Goal: Transaction & Acquisition: Purchase product/service

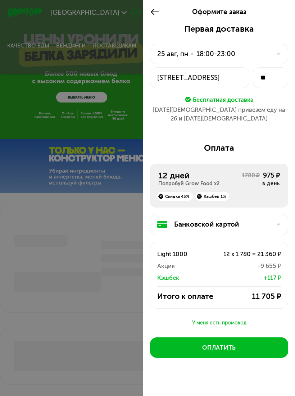
click at [109, 134] on div at bounding box center [147, 198] width 295 height 396
click at [152, 19] on div at bounding box center [157, 12] width 14 height 24
click at [62, 99] on div at bounding box center [147, 198] width 295 height 396
click at [155, 12] on use at bounding box center [155, 12] width 8 height 6
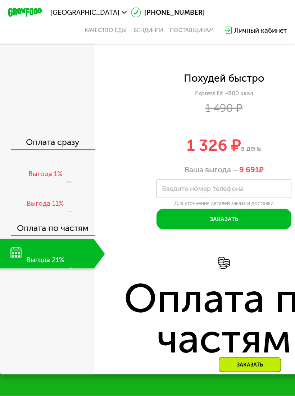
scroll to position [711, 0]
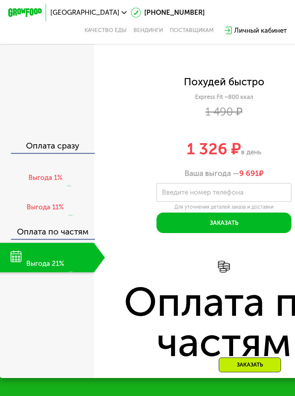
click at [19, 14] on img at bounding box center [24, 12] width 33 height 9
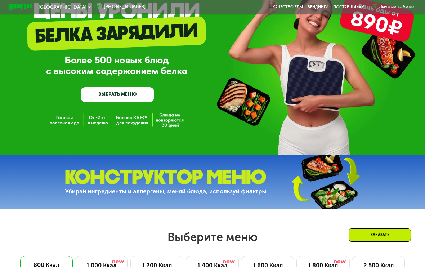
scroll to position [41, 0]
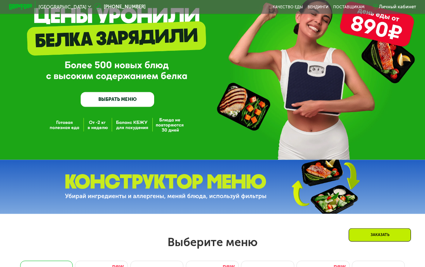
click at [95, 95] on link "ВЫБРАТЬ МЕНЮ" at bounding box center [117, 99] width 73 height 15
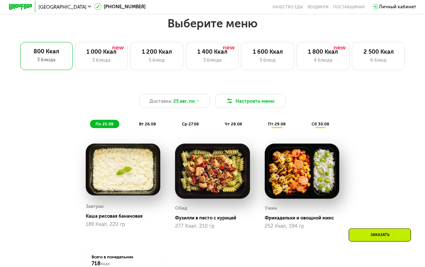
scroll to position [261, 0]
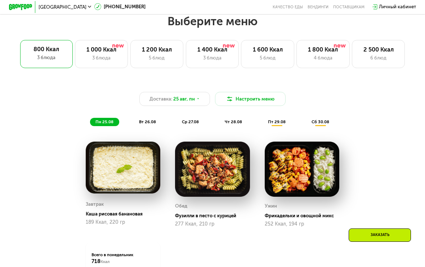
click at [295, 54] on div "4 блюда" at bounding box center [323, 57] width 41 height 7
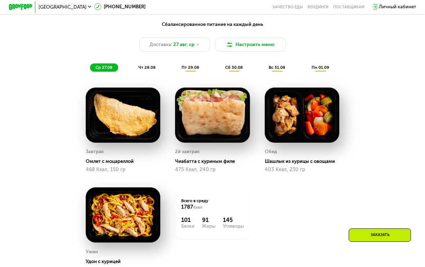
scroll to position [323, 0]
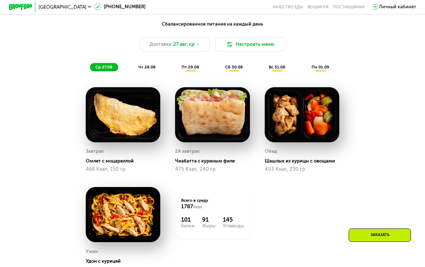
click at [198, 48] on div "Доставка: 27 авг, ср" at bounding box center [174, 44] width 71 height 14
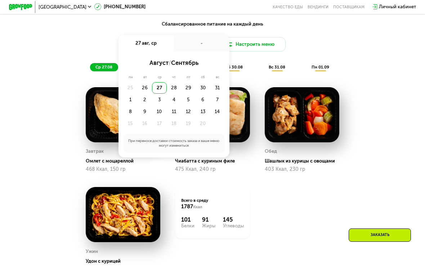
click at [181, 87] on div "28" at bounding box center [188, 88] width 14 height 12
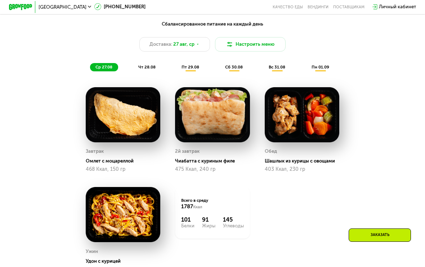
click at [295, 65] on div "Сбалансированное питание на каждый день Доставка: 27 авг, ср Настроить меню ср …" at bounding box center [212, 46] width 349 height 51
click at [196, 46] on div "Доставка: 27 авг, ср" at bounding box center [174, 44] width 71 height 14
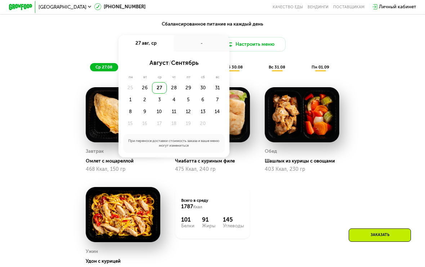
click at [181, 86] on div "28" at bounding box center [188, 88] width 14 height 12
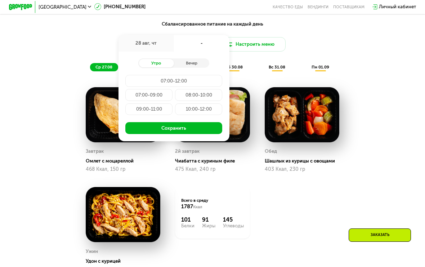
click at [193, 133] on button "Сохранить" at bounding box center [173, 128] width 97 height 12
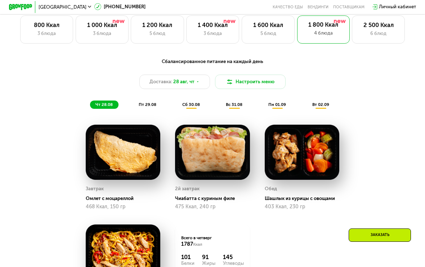
scroll to position [250, 0]
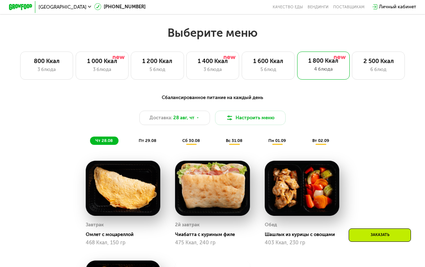
click at [196, 142] on span "сб 30.08" at bounding box center [191, 140] width 18 height 5
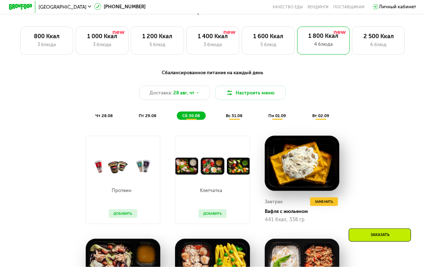
scroll to position [275, 0]
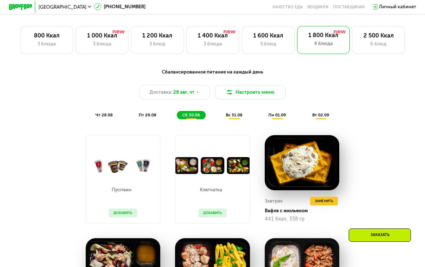
click at [277, 115] on span "пн 01.09" at bounding box center [277, 114] width 18 height 5
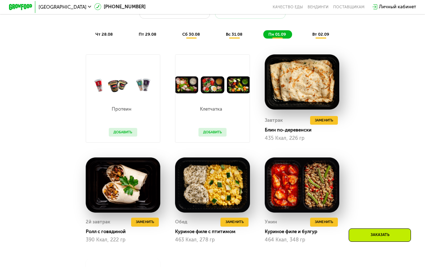
scroll to position [325, 0]
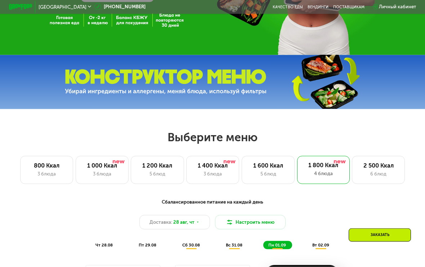
click at [111, 174] on div "3 блюда" at bounding box center [102, 173] width 41 height 7
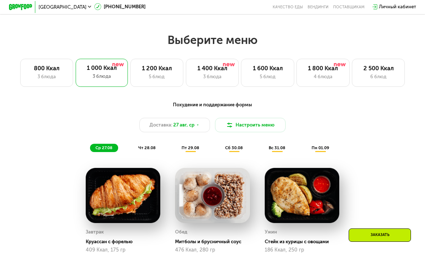
scroll to position [242, 0]
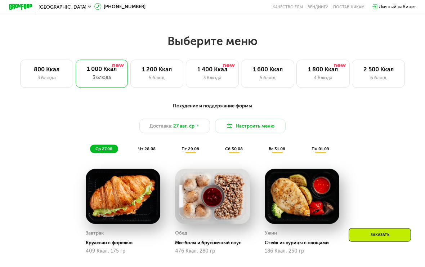
click at [295, 74] on div "6 блюд" at bounding box center [378, 77] width 41 height 7
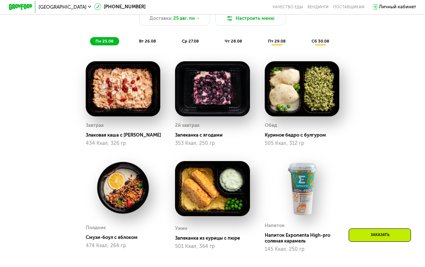
scroll to position [349, 0]
click at [177, 45] on div "вт 26.08" at bounding box center [191, 41] width 28 height 8
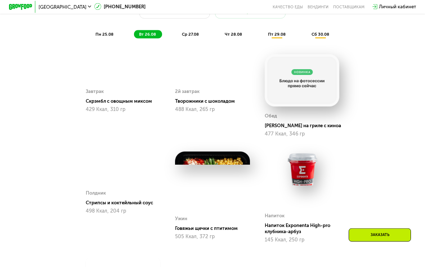
scroll to position [352, 0]
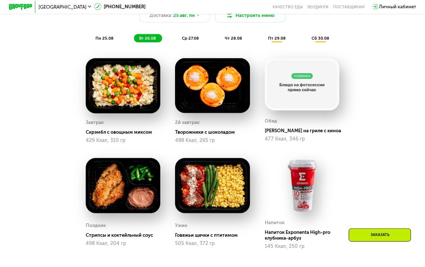
click at [219, 40] on div "ср 27.08" at bounding box center [233, 38] width 28 height 8
click at [236, 32] on div "Сбалансированное питание для спортсменов Доставка: 25 авг, пн Настроить меню пн…" at bounding box center [212, 16] width 349 height 51
click at [242, 38] on span "чт 28.08" at bounding box center [233, 37] width 17 height 5
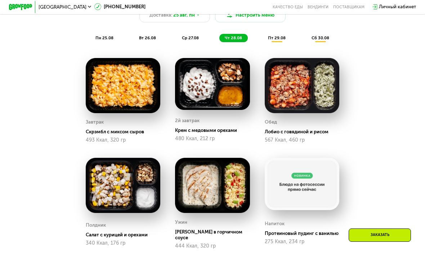
click at [295, 41] on div "пт 29.08" at bounding box center [320, 38] width 29 height 8
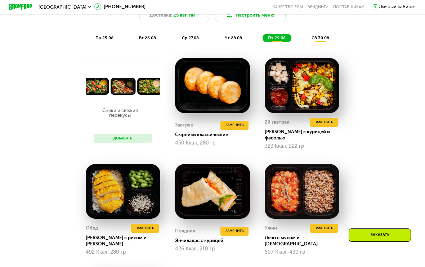
click at [295, 34] on div "сб 30.08" at bounding box center [320, 38] width 29 height 8
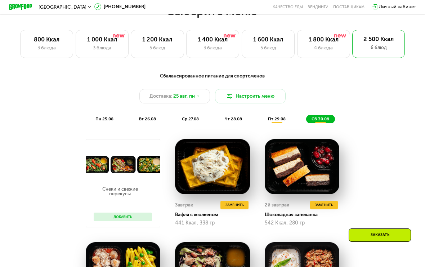
scroll to position [271, 0]
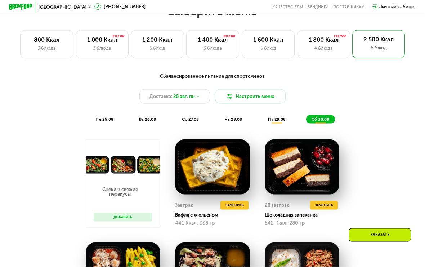
click at [262, 97] on button "Настроить меню" at bounding box center [250, 96] width 71 height 14
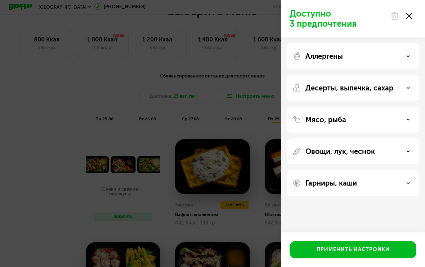
click at [295, 75] on div "Аллергены" at bounding box center [353, 88] width 132 height 26
click at [295, 53] on div "Аллергены" at bounding box center [352, 56] width 121 height 9
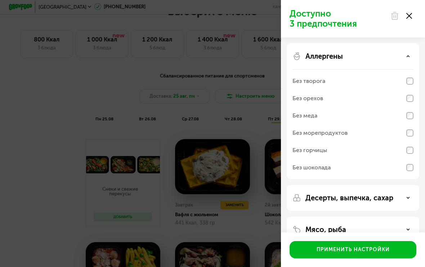
click at [295, 53] on div "Аллергены" at bounding box center [352, 56] width 121 height 9
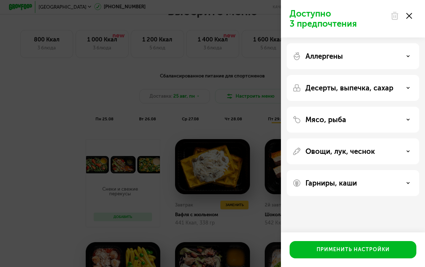
click at [295, 107] on div "Десерты, выпечка, сахар" at bounding box center [353, 120] width 132 height 26
click at [295, 88] on div "Десерты, выпечка, сахар" at bounding box center [352, 88] width 121 height 9
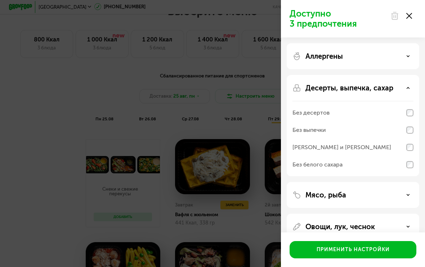
click at [295, 88] on use at bounding box center [408, 87] width 3 height 1
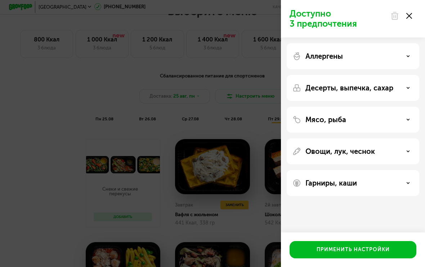
click at [295, 138] on div "Мясо, рыба" at bounding box center [353, 151] width 132 height 26
click at [295, 118] on div "Мясо, рыба" at bounding box center [352, 119] width 121 height 9
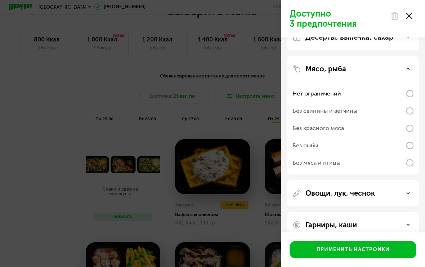
scroll to position [50, 0]
click at [295, 194] on div "Овощи, лук, чеснок" at bounding box center [352, 193] width 121 height 9
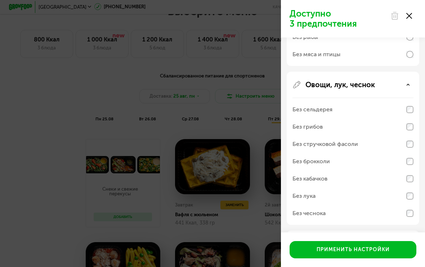
click at [295, 81] on div "Овощи, лук, чеснок" at bounding box center [352, 84] width 121 height 9
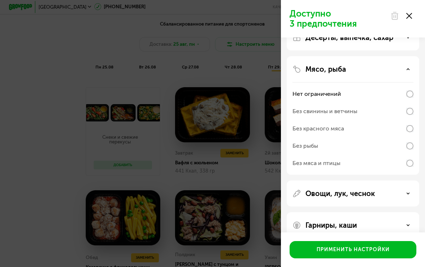
scroll to position [325, 0]
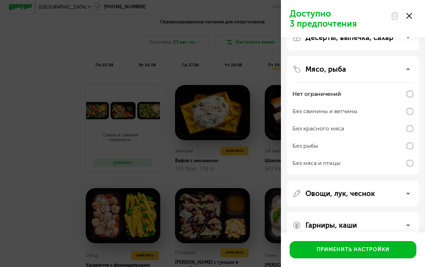
click at [295, 221] on div "Гарниры, каши" at bounding box center [352, 225] width 121 height 9
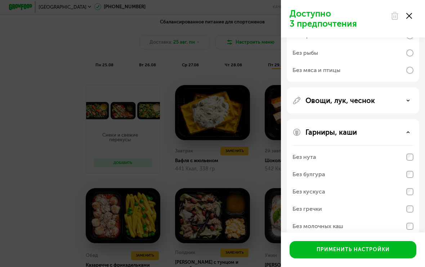
scroll to position [143, 0]
click at [295, 123] on div "Гарниры, каши Без нута Без булгура Без кускуса Без гречки Без молочных каш" at bounding box center [353, 179] width 132 height 118
click at [295, 13] on div at bounding box center [401, 16] width 30 height 14
click at [295, 15] on use at bounding box center [409, 16] width 6 height 6
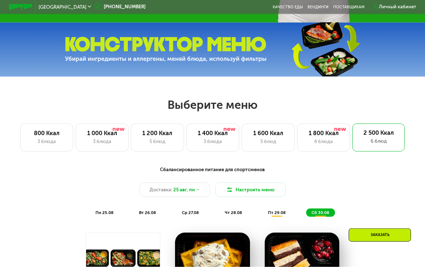
scroll to position [177, 0]
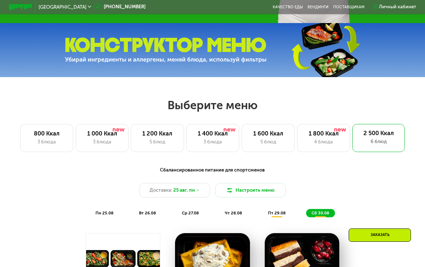
click at [98, 135] on div "1 000 Ккал" at bounding box center [102, 133] width 41 height 7
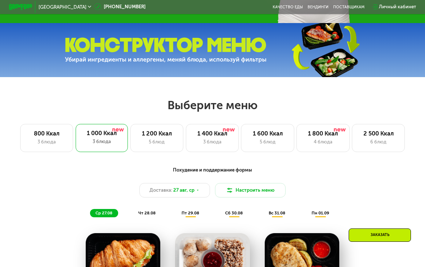
click at [170, 107] on h2 "Выберите меню" at bounding box center [212, 105] width 387 height 14
click at [158, 139] on div "5 блюд" at bounding box center [156, 141] width 41 height 7
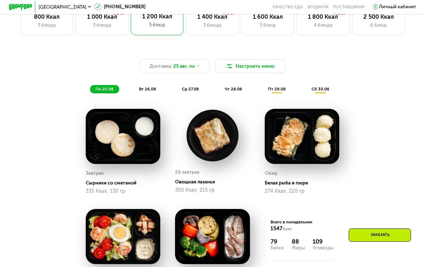
scroll to position [240, 0]
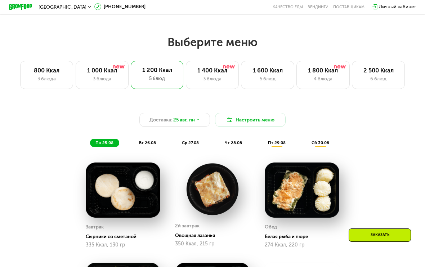
click at [101, 69] on div "1 000 Ккал" at bounding box center [102, 70] width 41 height 7
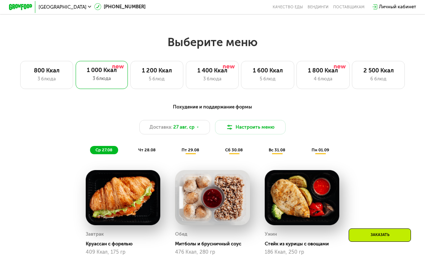
click at [43, 72] on div "800 Ккал" at bounding box center [46, 70] width 41 height 7
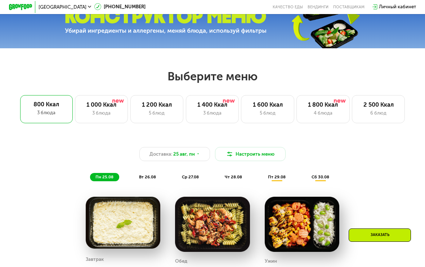
scroll to position [186, 0]
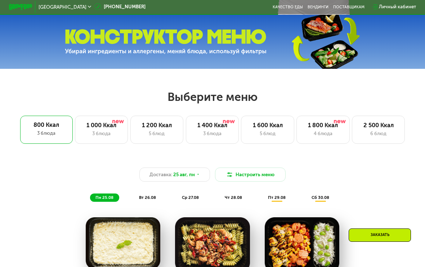
click at [95, 130] on div "3 блюда" at bounding box center [101, 133] width 41 height 7
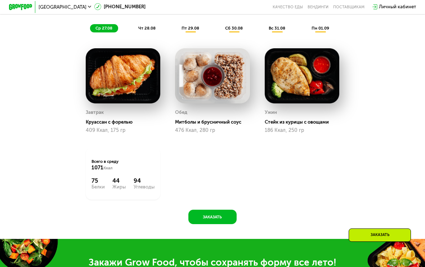
scroll to position [362, 0]
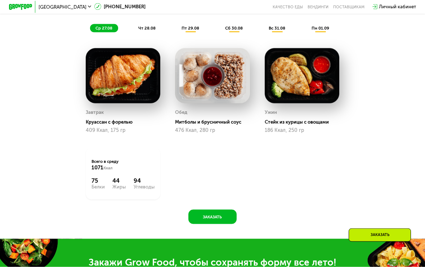
click at [217, 220] on button "Заказать" at bounding box center [212, 217] width 48 height 14
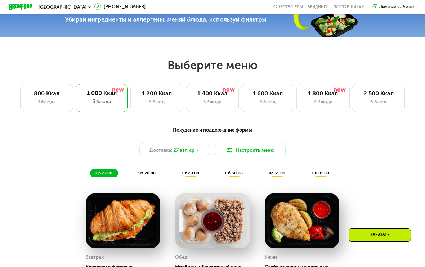
scroll to position [210, 0]
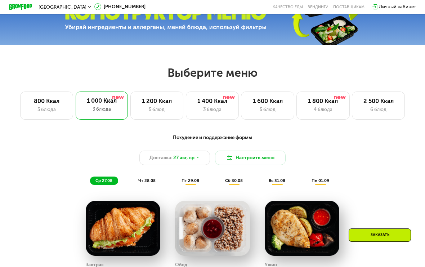
click at [295, 5] on div "Личный кабинет" at bounding box center [397, 6] width 37 height 7
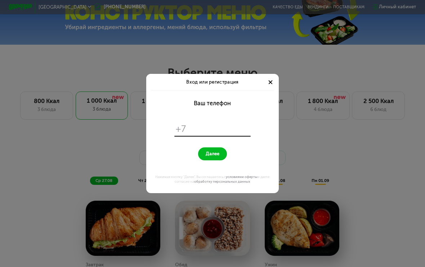
scroll to position [0, 0]
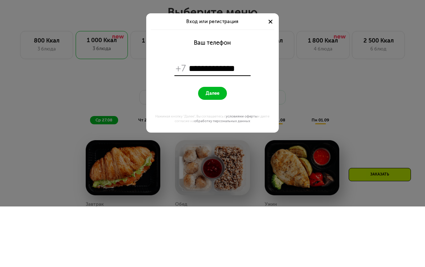
type input "**********"
click at [216, 147] on button "Далее" at bounding box center [212, 153] width 29 height 13
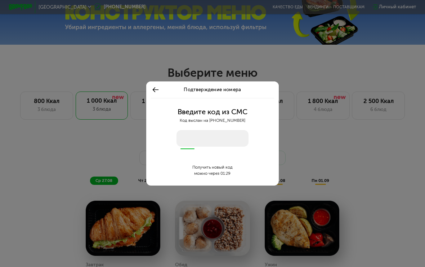
click at [235, 137] on input "number" at bounding box center [212, 138] width 72 height 17
click at [232, 140] on input "number" at bounding box center [212, 138] width 72 height 17
type input "****"
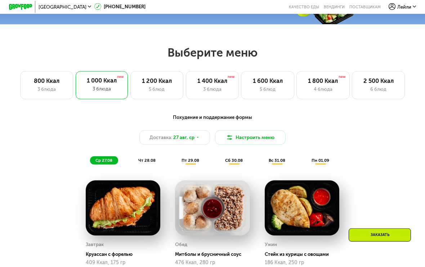
scroll to position [238, 0]
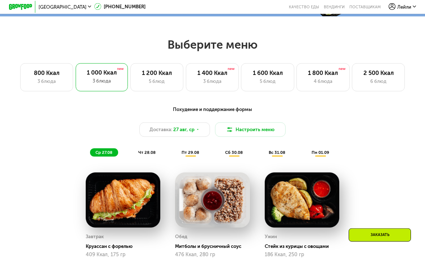
click at [154, 127] on span "Доставка:" at bounding box center [160, 129] width 23 height 7
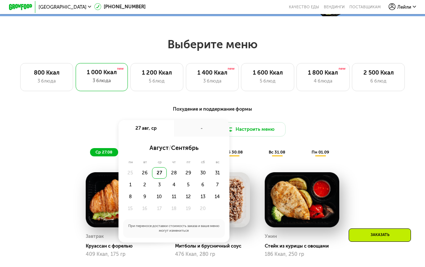
click at [152, 173] on div "26" at bounding box center [159, 173] width 14 height 12
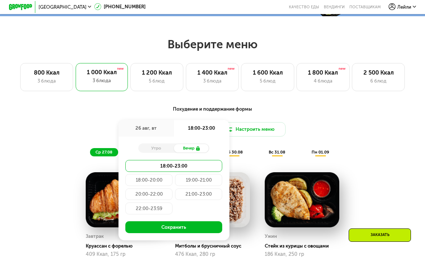
click at [172, 202] on div "21:00-23:00" at bounding box center [148, 208] width 47 height 12
click at [142, 224] on button "Сохранить" at bounding box center [173, 227] width 97 height 12
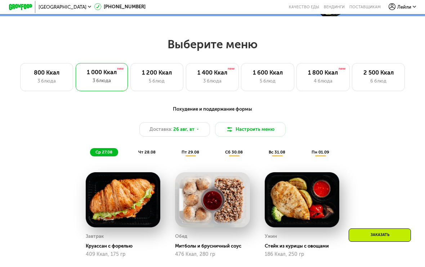
click at [271, 135] on button "Настроить меню" at bounding box center [250, 129] width 71 height 14
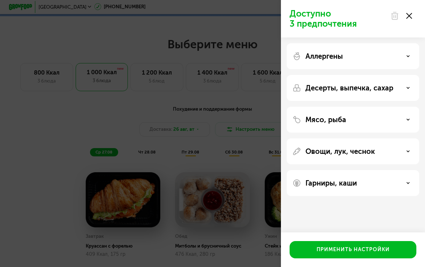
click at [295, 120] on div "Мясо, рыба" at bounding box center [352, 119] width 121 height 9
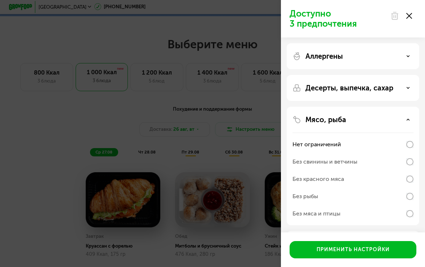
click at [295, 18] on icon at bounding box center [409, 16] width 6 height 6
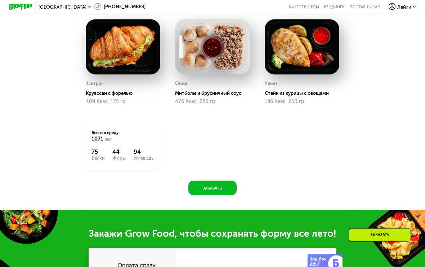
click at [228, 186] on button "Заказать" at bounding box center [212, 188] width 48 height 14
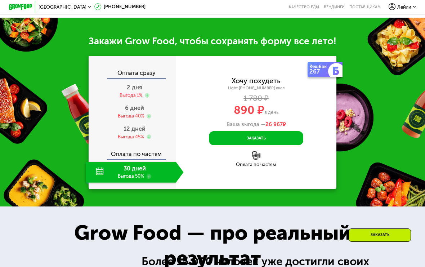
scroll to position [599, 0]
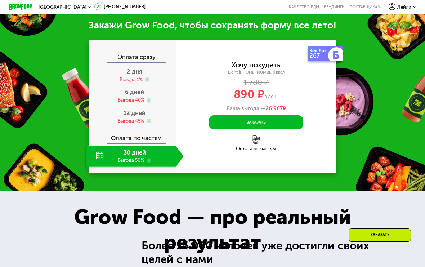
click at [292, 118] on button "Заказать" at bounding box center [256, 122] width 94 height 14
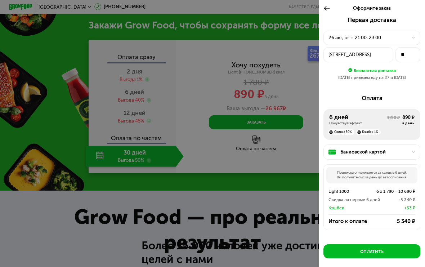
click at [287, 231] on div at bounding box center [212, 133] width 425 height 267
click at [295, 7] on icon at bounding box center [326, 8] width 7 height 7
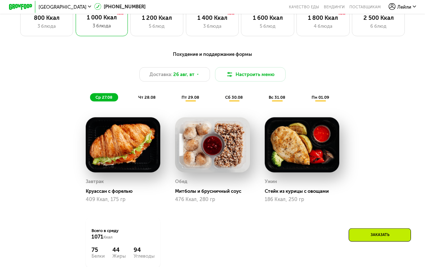
scroll to position [273, 0]
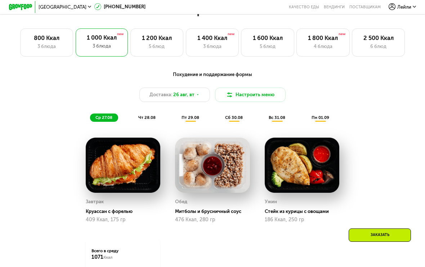
click at [295, 47] on div "6 блюд" at bounding box center [378, 46] width 41 height 7
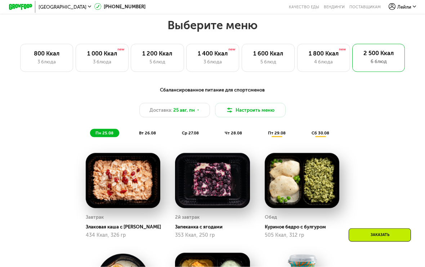
scroll to position [259, 0]
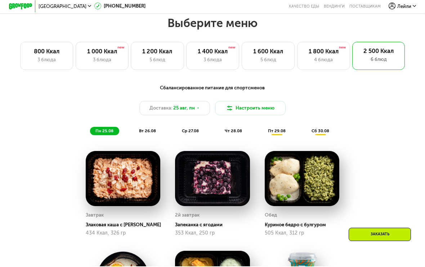
click at [197, 113] on div "Доставка: 25 авг, пн" at bounding box center [174, 109] width 71 height 14
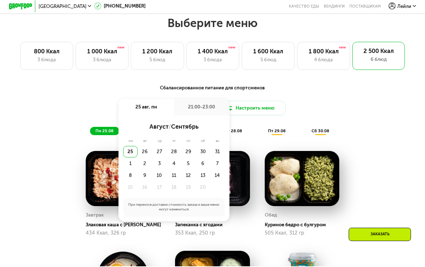
scroll to position [260, 0]
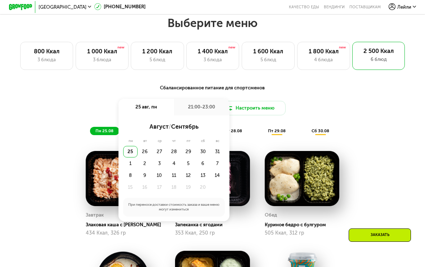
click at [152, 150] on div "26" at bounding box center [159, 152] width 14 height 12
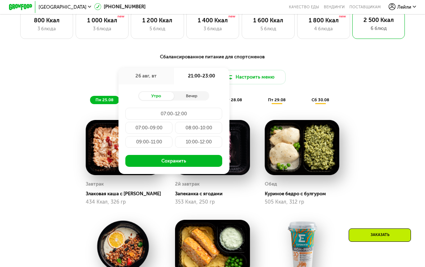
scroll to position [289, 0]
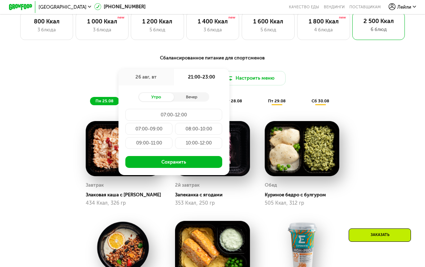
click at [198, 98] on div "Вечер" at bounding box center [191, 97] width 35 height 8
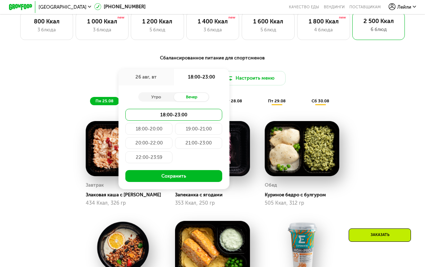
click at [172, 151] on div "21:00-23:00" at bounding box center [148, 157] width 47 height 12
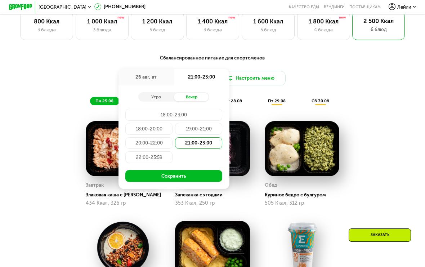
click at [203, 177] on button "Сохранить" at bounding box center [173, 176] width 97 height 12
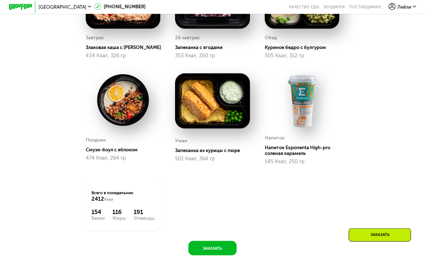
scroll to position [437, 0]
click at [227, 248] on button "Заказать" at bounding box center [212, 248] width 48 height 14
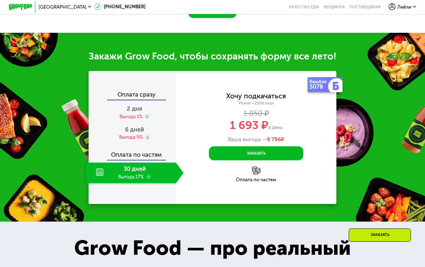
scroll to position [674, 0]
click at [273, 154] on button "Заказать" at bounding box center [256, 153] width 94 height 14
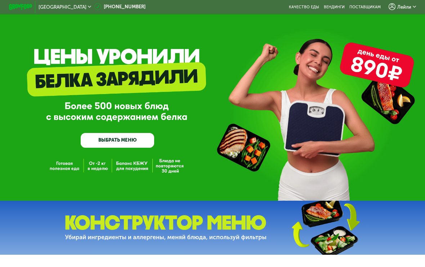
click at [295, 5] on span "Лейли" at bounding box center [404, 7] width 14 height 5
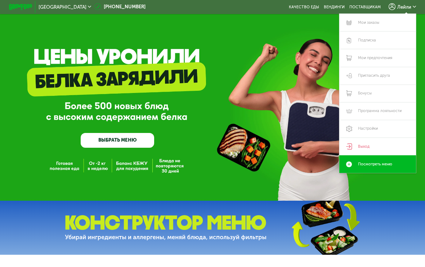
click at [295, 76] on link "Пригласить друга" at bounding box center [377, 76] width 77 height 18
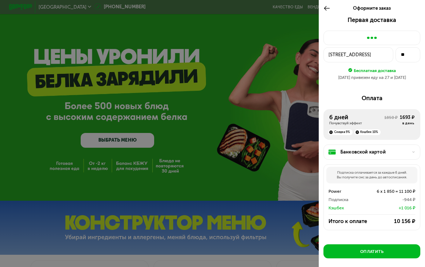
click at [326, 11] on icon at bounding box center [326, 8] width 7 height 7
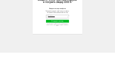
type input "**********"
click at [64, 39] on button "Отправить смс-код" at bounding box center [57, 40] width 23 height 3
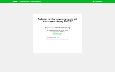
click at [65, 36] on input "Введите код из SMS" at bounding box center [57, 38] width 23 height 4
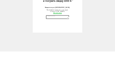
type input "****"
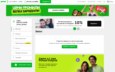
click at [30, 44] on div "+1000 ₽" at bounding box center [28, 43] width 6 height 1
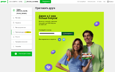
click at [68, 33] on div at bounding box center [68, 34] width 12 height 4
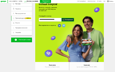
scroll to position [14, 0]
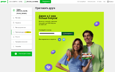
click at [15, 17] on link "Мои заказы" at bounding box center [21, 18] width 21 height 5
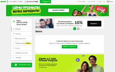
click at [98, 23] on button "Подробнее" at bounding box center [94, 24] width 14 height 6
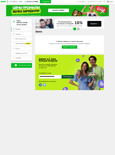
click at [17, 10] on div "ВЫБРАТЬ МЕНЮ" at bounding box center [57, 10] width 103 height 11
click at [53, 12] on link "ВЫБРАТЬ МЕНЮ" at bounding box center [58, 11] width 21 height 4
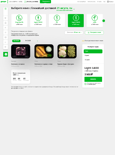
click at [31, 18] on div "Light 1000 ≈ 1000 ккал" at bounding box center [38, 20] width 16 height 13
